Goal: Navigation & Orientation: Find specific page/section

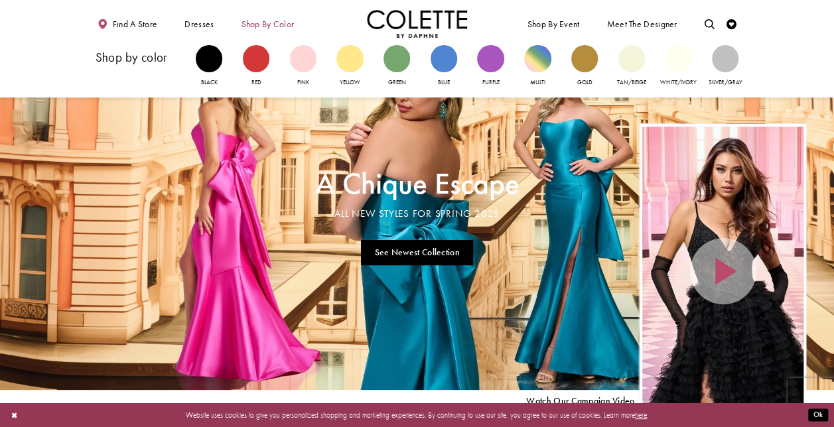
click at [266, 23] on span "Shop by color" at bounding box center [267, 24] width 53 height 10
click at [442, 70] on div "Primary block" at bounding box center [443, 58] width 27 height 27
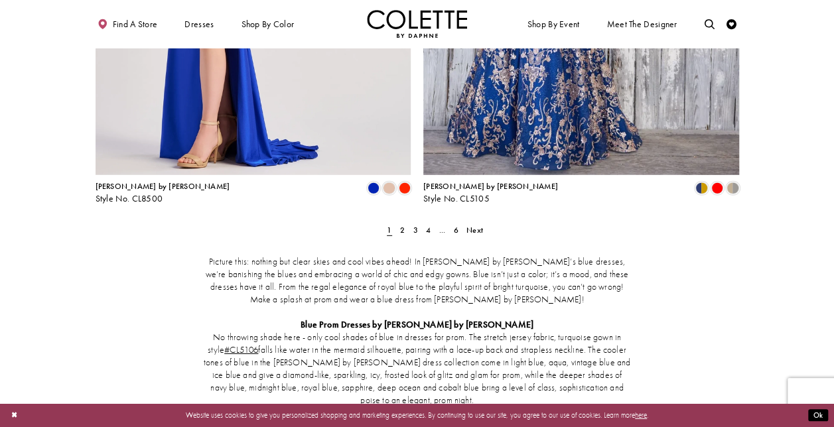
scroll to position [1872, 0]
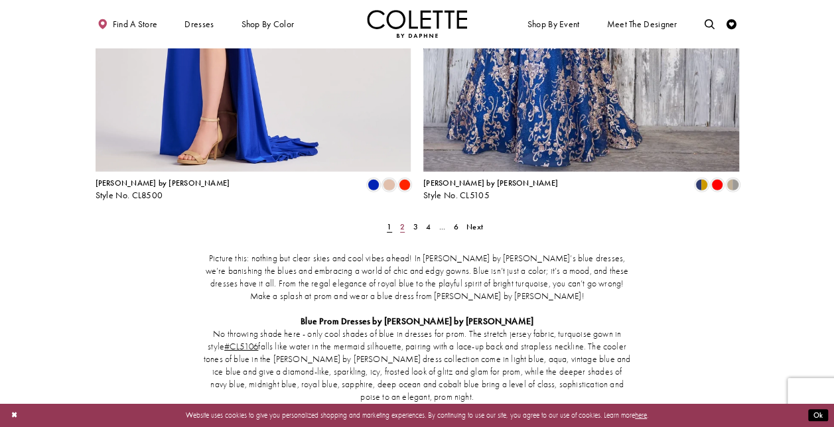
click at [399, 220] on link "2" at bounding box center [402, 227] width 11 height 15
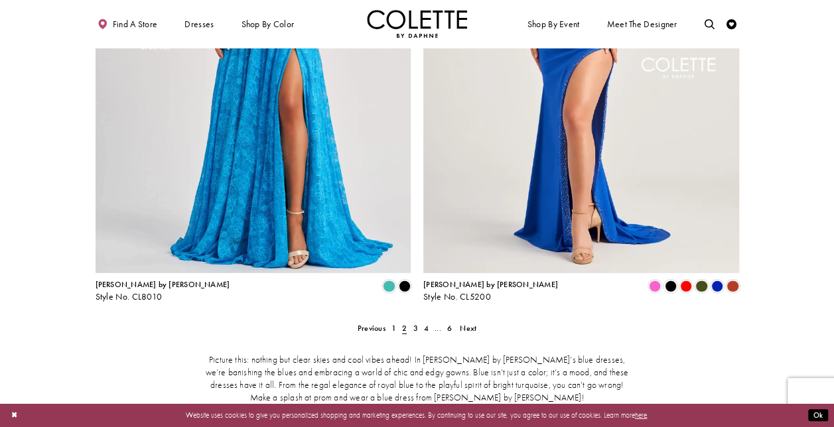
scroll to position [1803, 0]
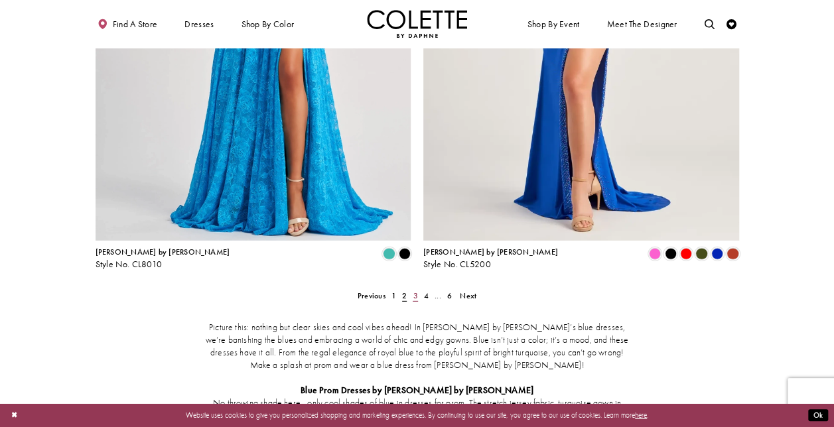
click at [415, 290] on span "3" at bounding box center [415, 295] width 5 height 11
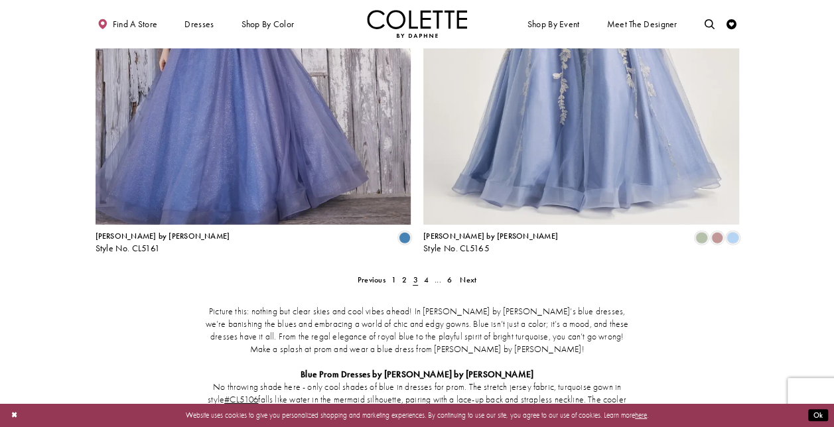
scroll to position [1809, 0]
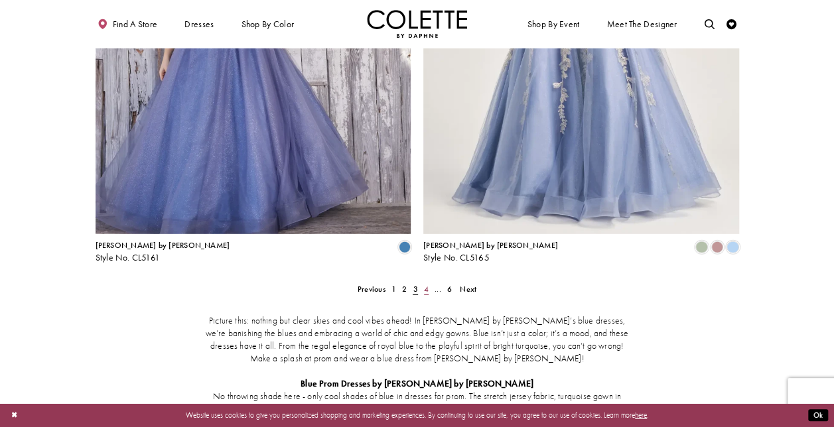
click at [427, 284] on span "4" at bounding box center [426, 289] width 5 height 11
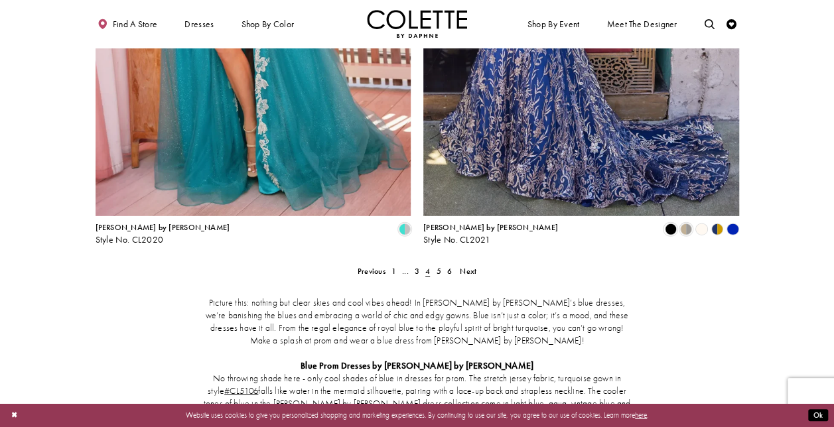
scroll to position [1833, 0]
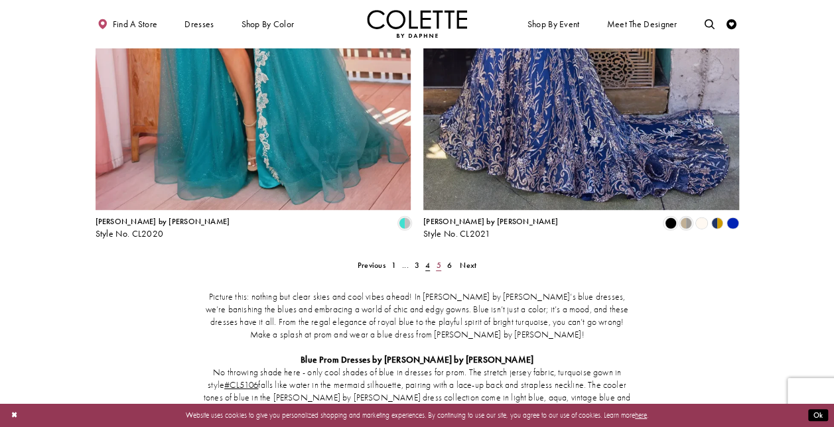
click at [440, 260] on span "5" at bounding box center [438, 265] width 5 height 11
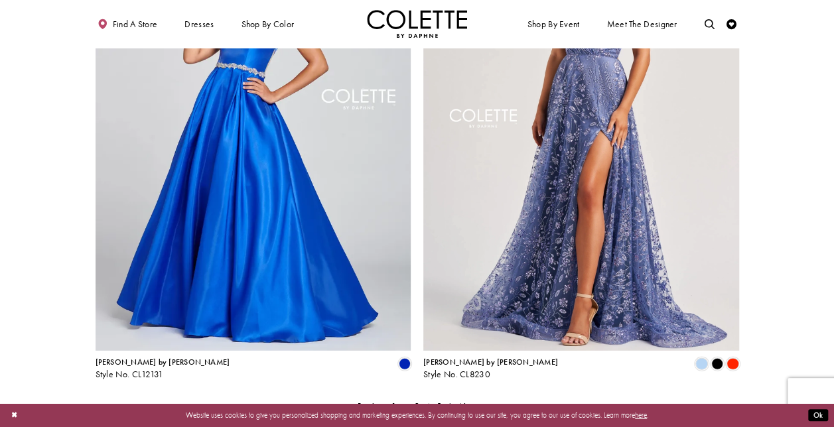
scroll to position [1776, 0]
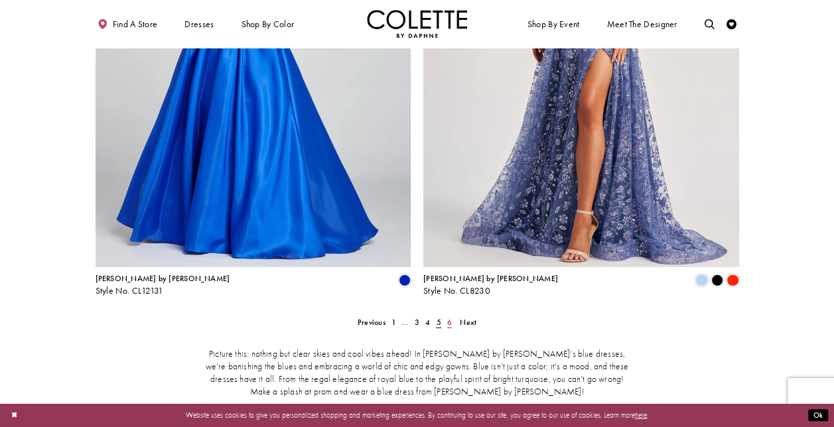
click at [447, 317] on span "6" at bounding box center [449, 322] width 5 height 11
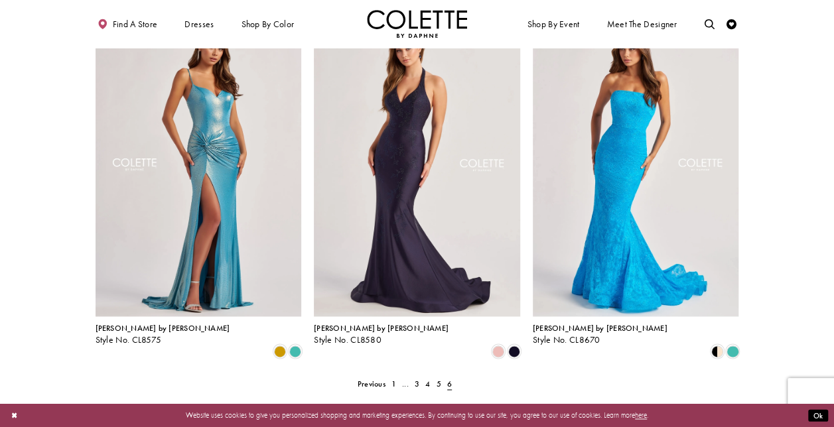
scroll to position [810, 0]
